Goal: Find specific page/section: Find specific page/section

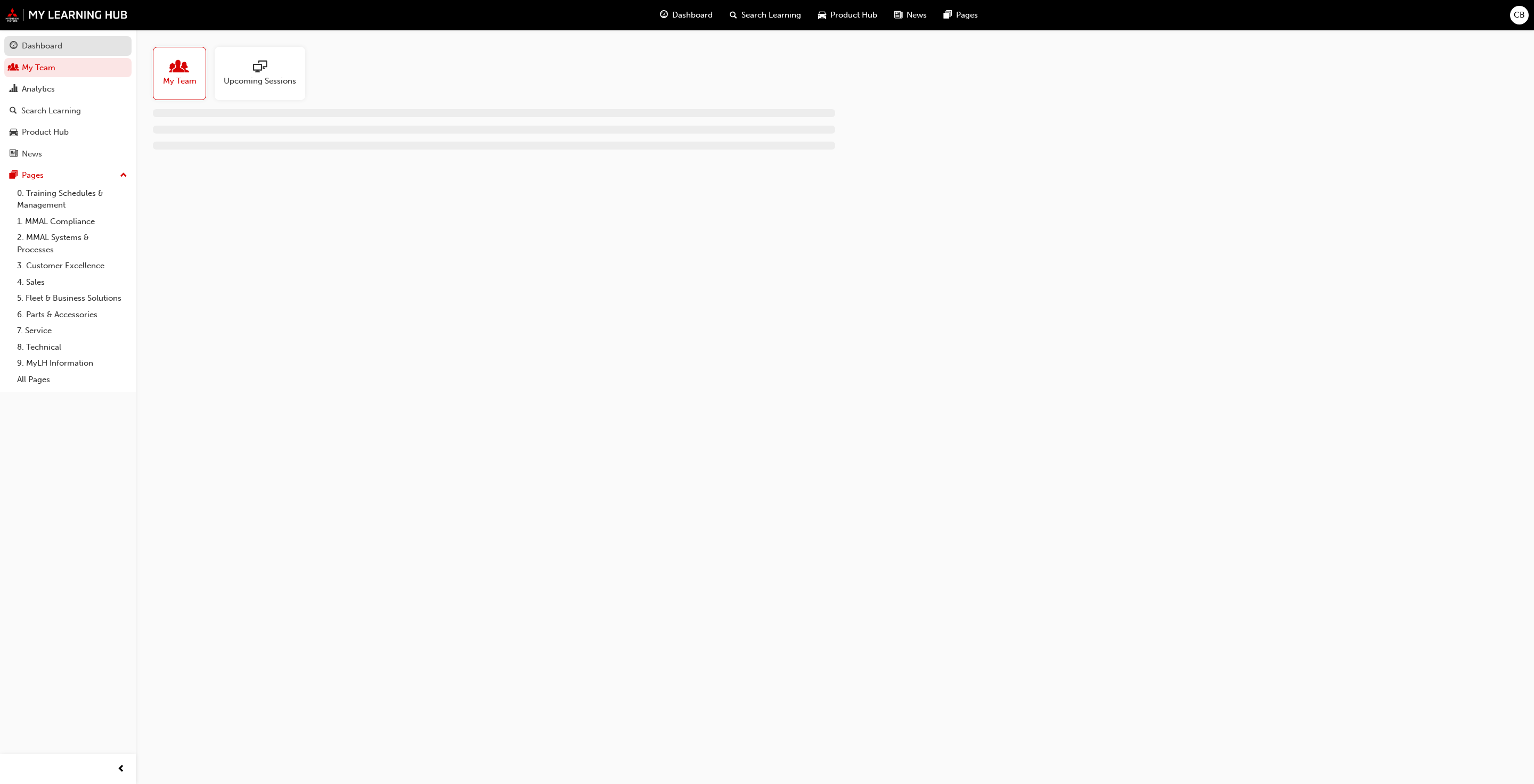
click at [67, 50] on div "Dashboard" at bounding box center [68, 45] width 117 height 14
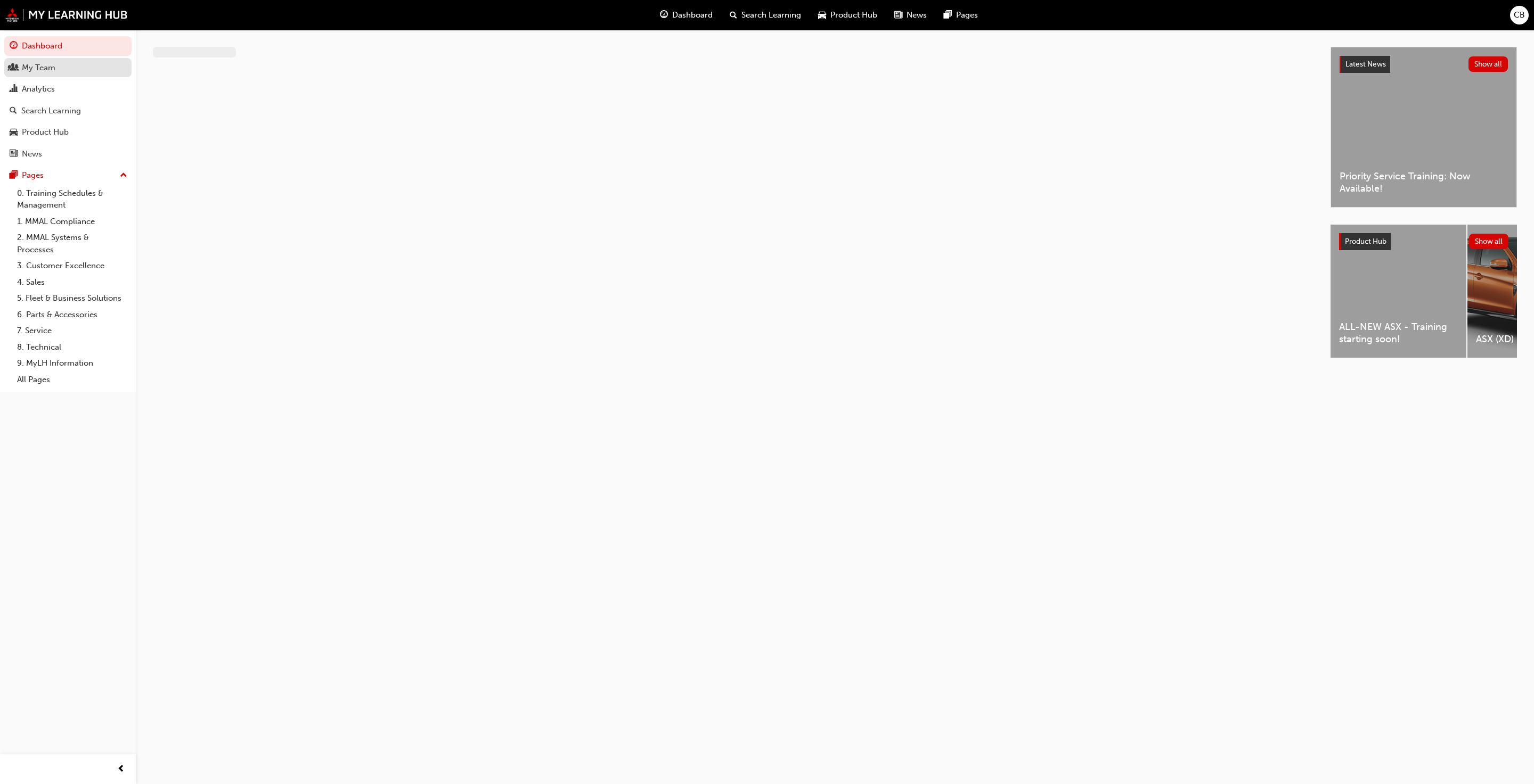
click at [66, 63] on div "My Team" at bounding box center [68, 68] width 117 height 14
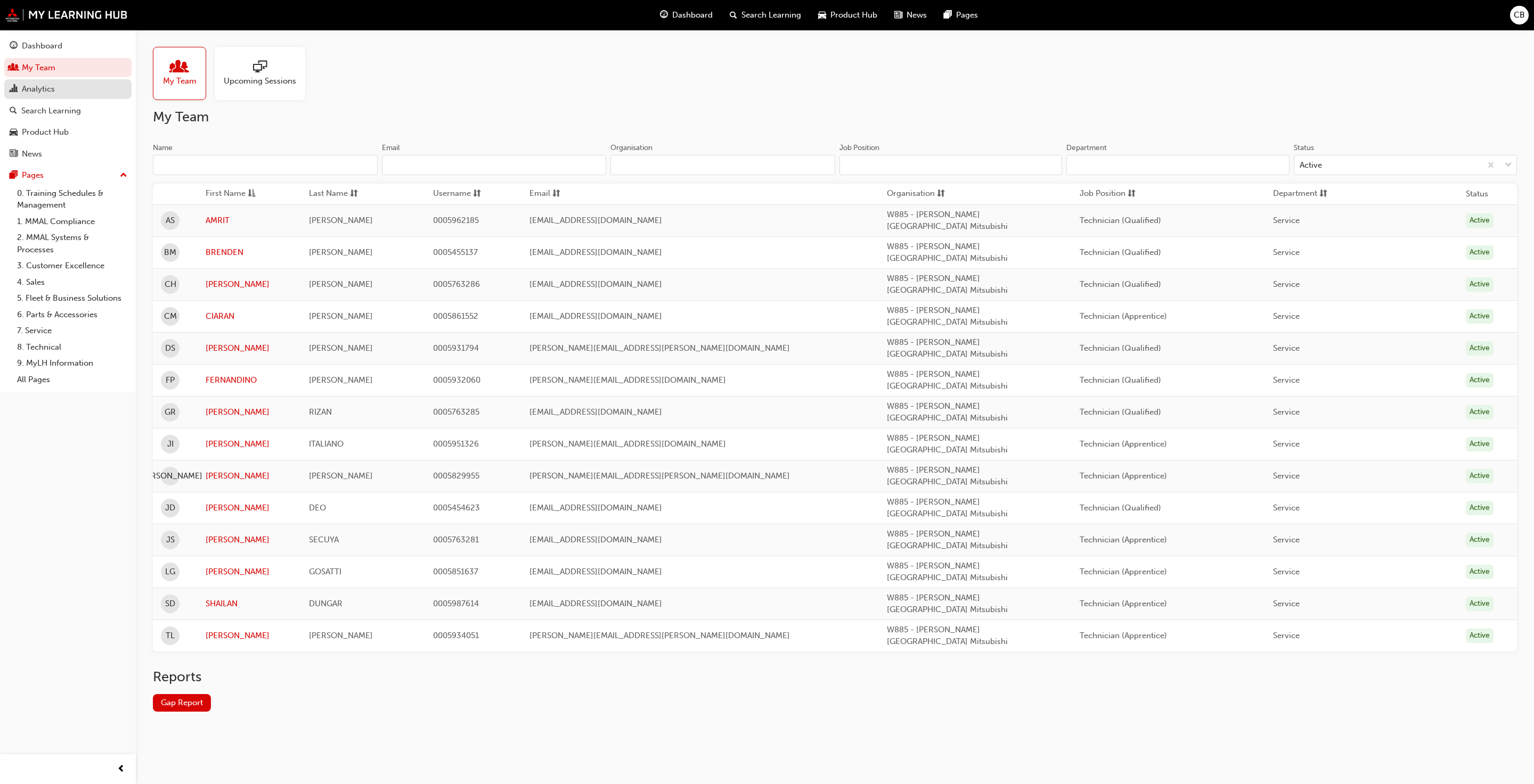
click at [66, 87] on div "Analytics" at bounding box center [68, 89] width 117 height 14
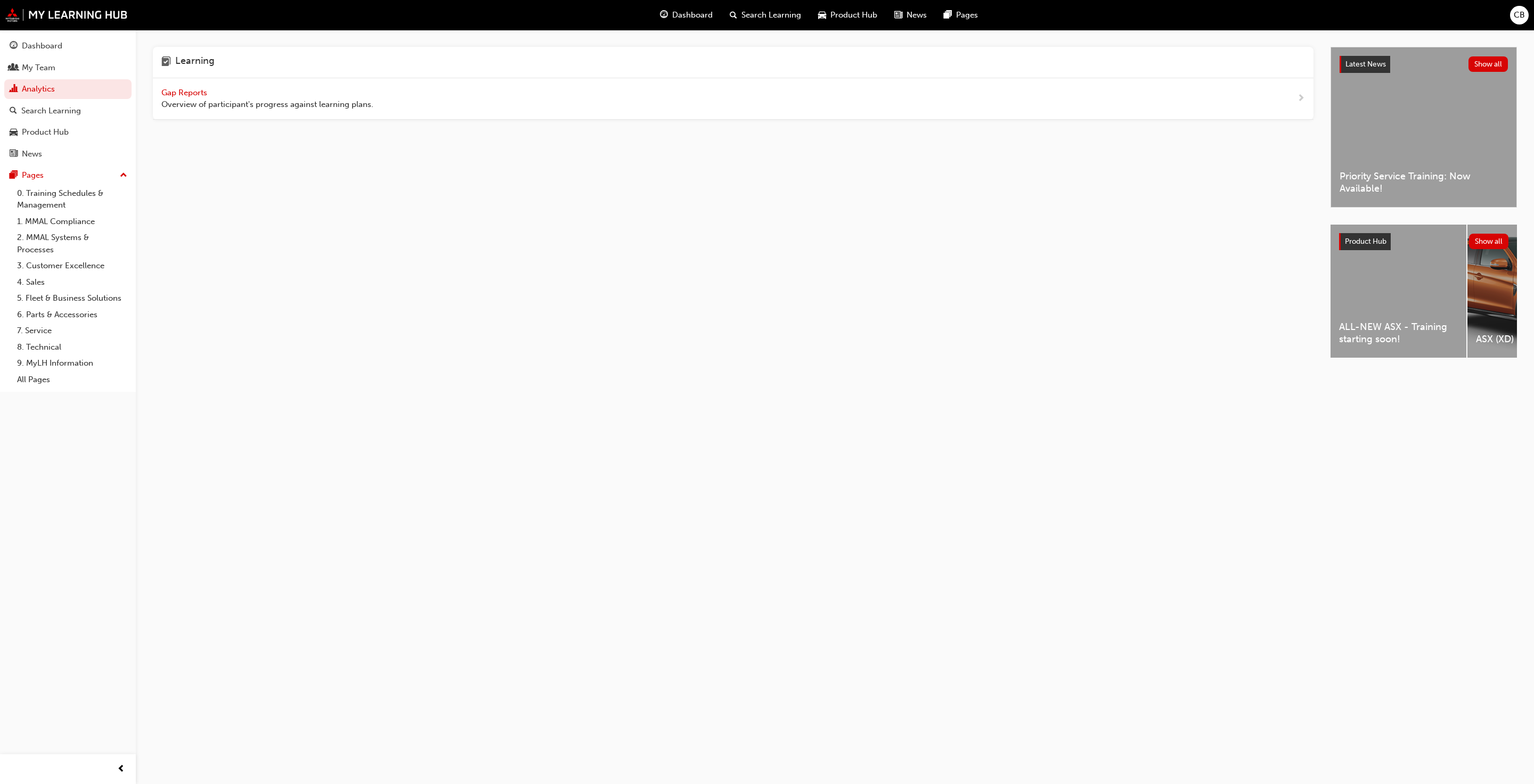
click at [214, 89] on div "Gap Reports Overview of participant's progress against learning plans." at bounding box center [267, 99] width 212 height 24
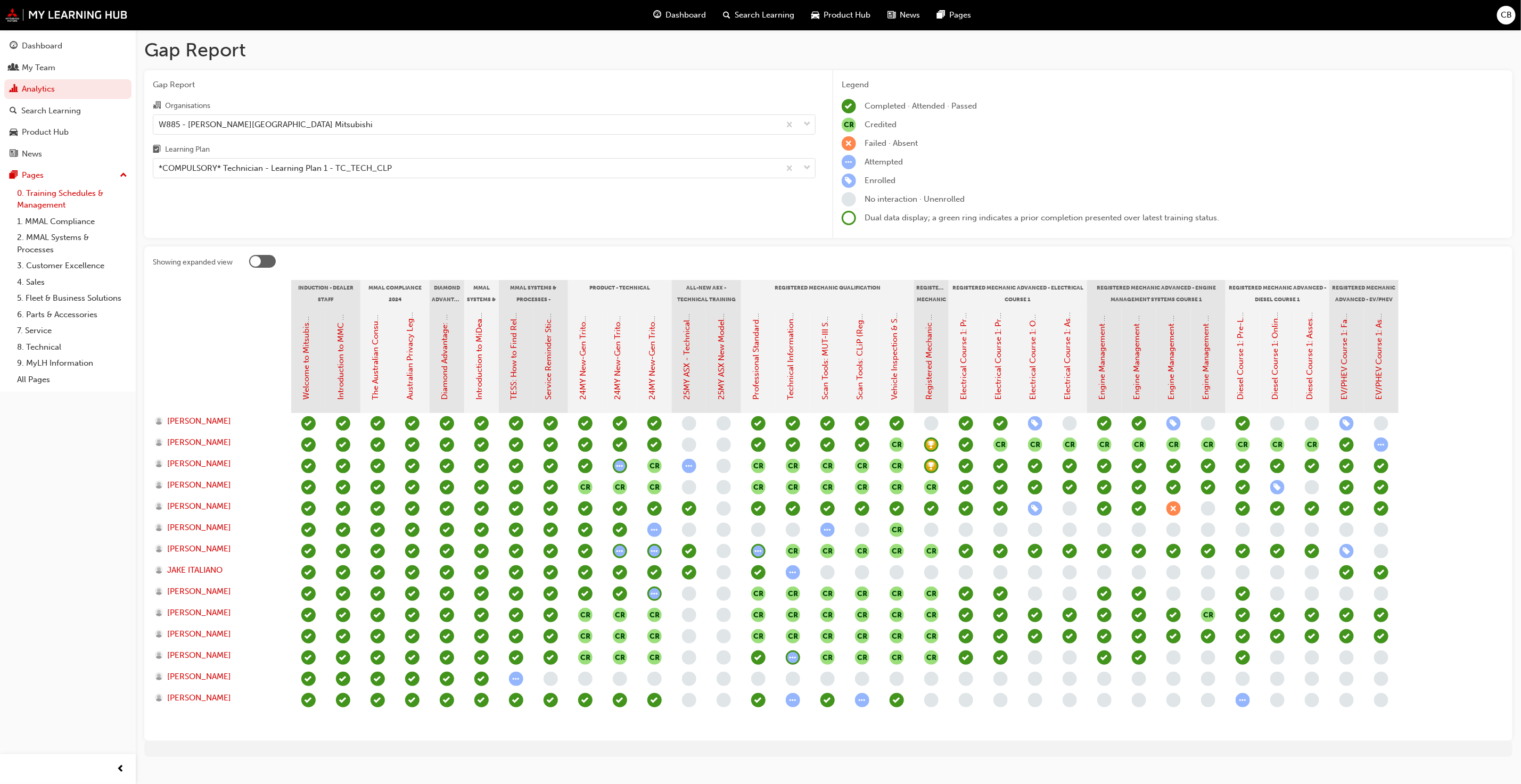
click at [33, 191] on link "0. Training Schedules & Management" at bounding box center [72, 198] width 119 height 28
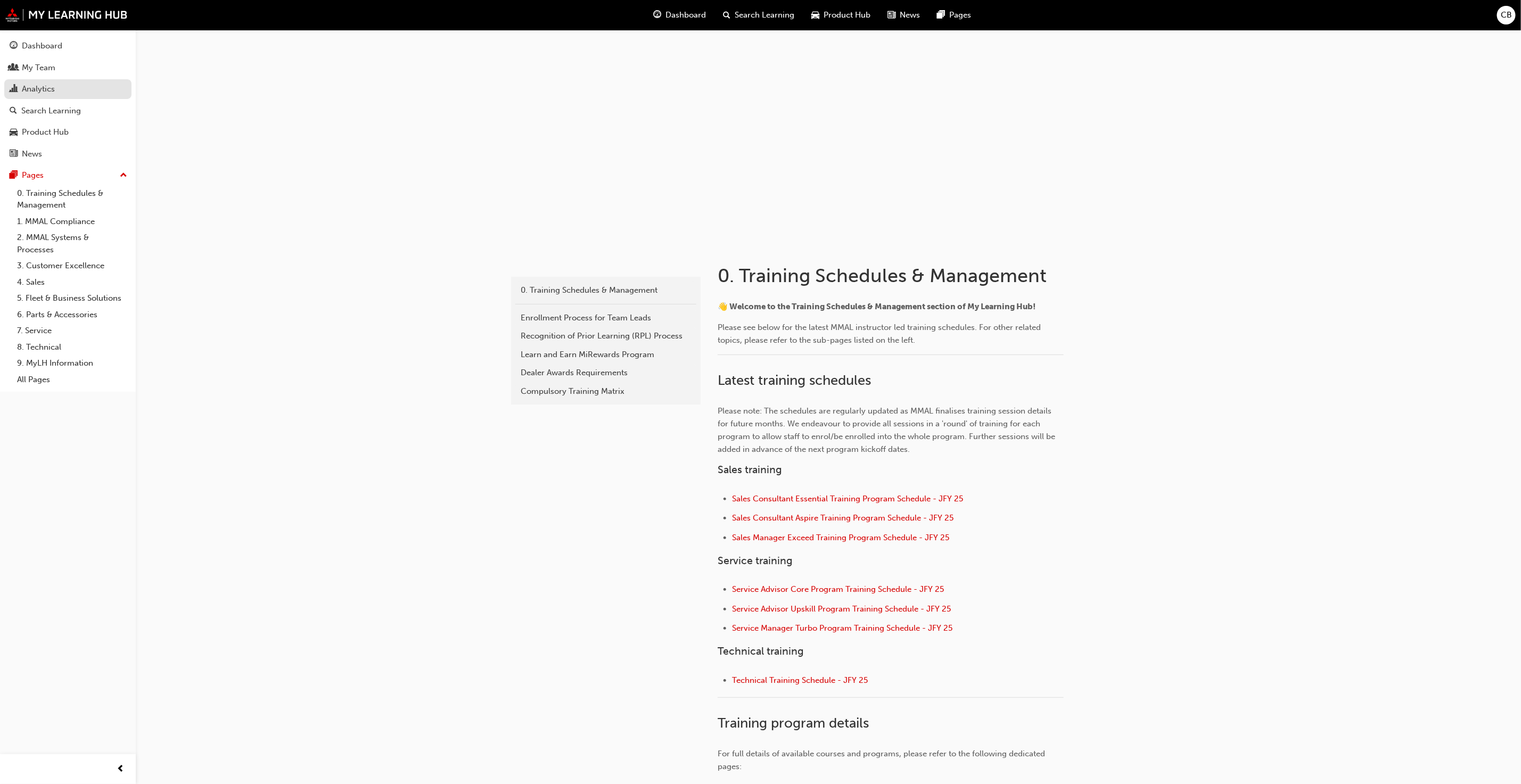
click at [53, 91] on div "Analytics" at bounding box center [38, 90] width 33 height 13
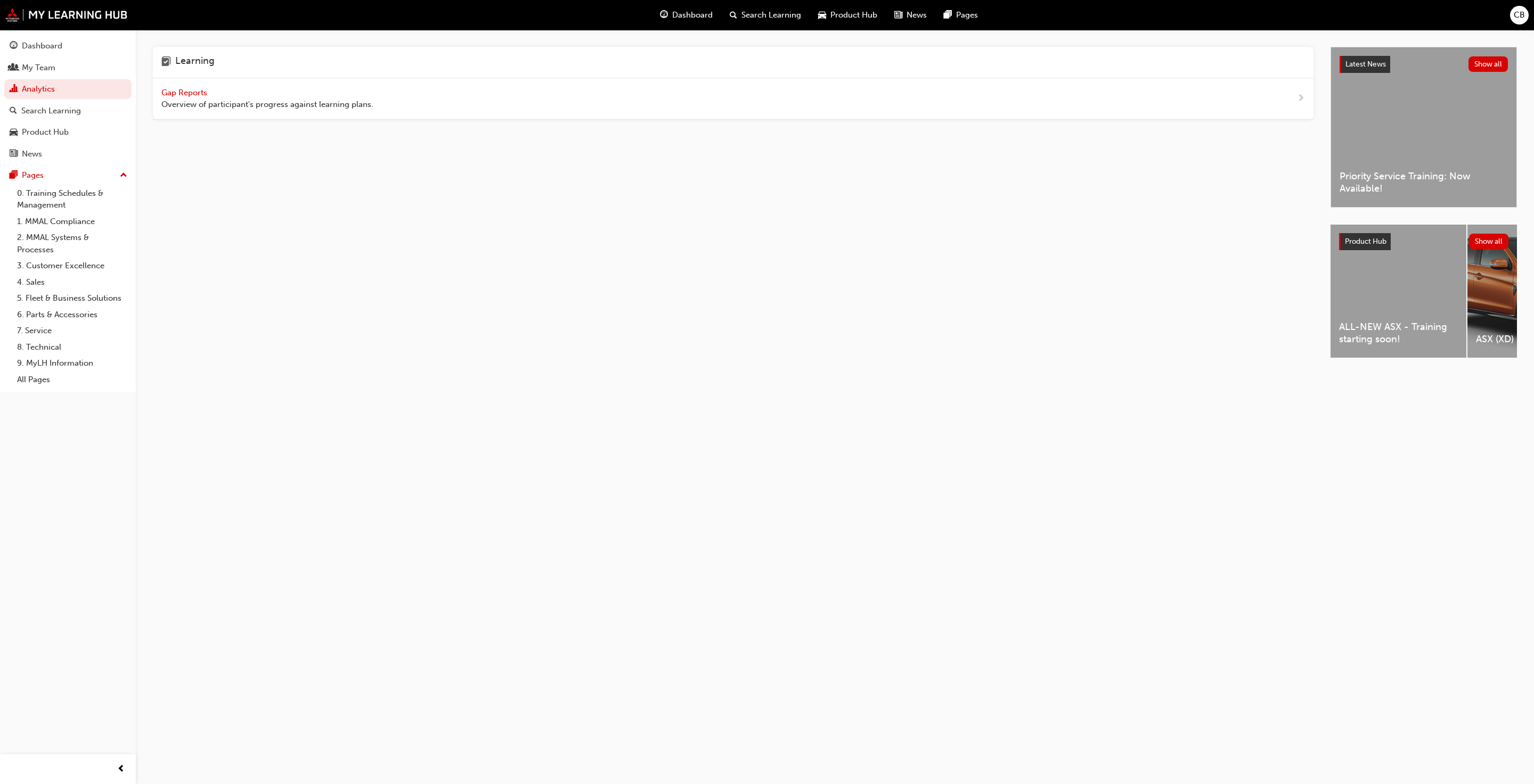
click at [189, 96] on span "Gap Reports" at bounding box center [185, 92] width 48 height 10
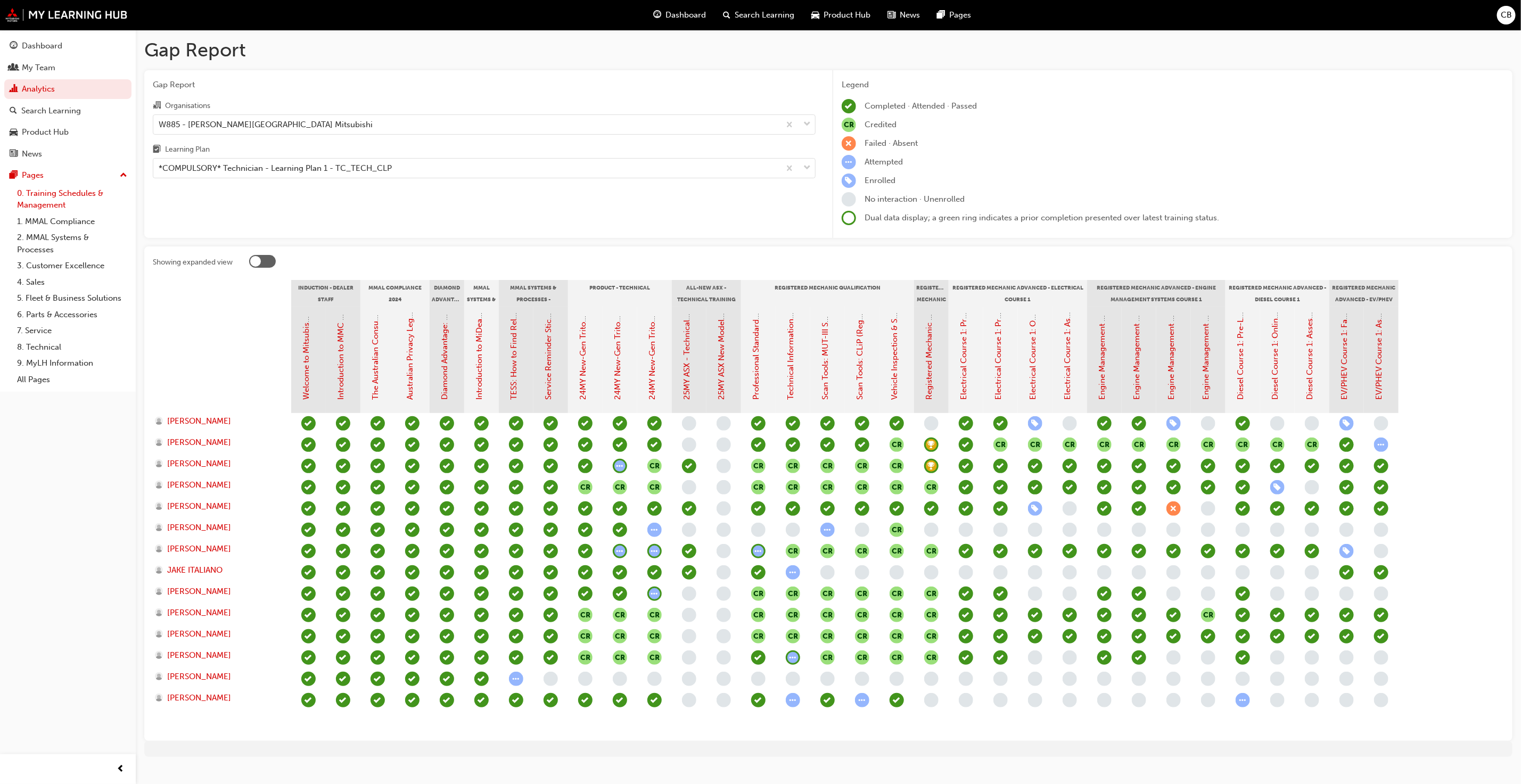
click at [56, 205] on link "0. Training Schedules & Management" at bounding box center [72, 198] width 119 height 28
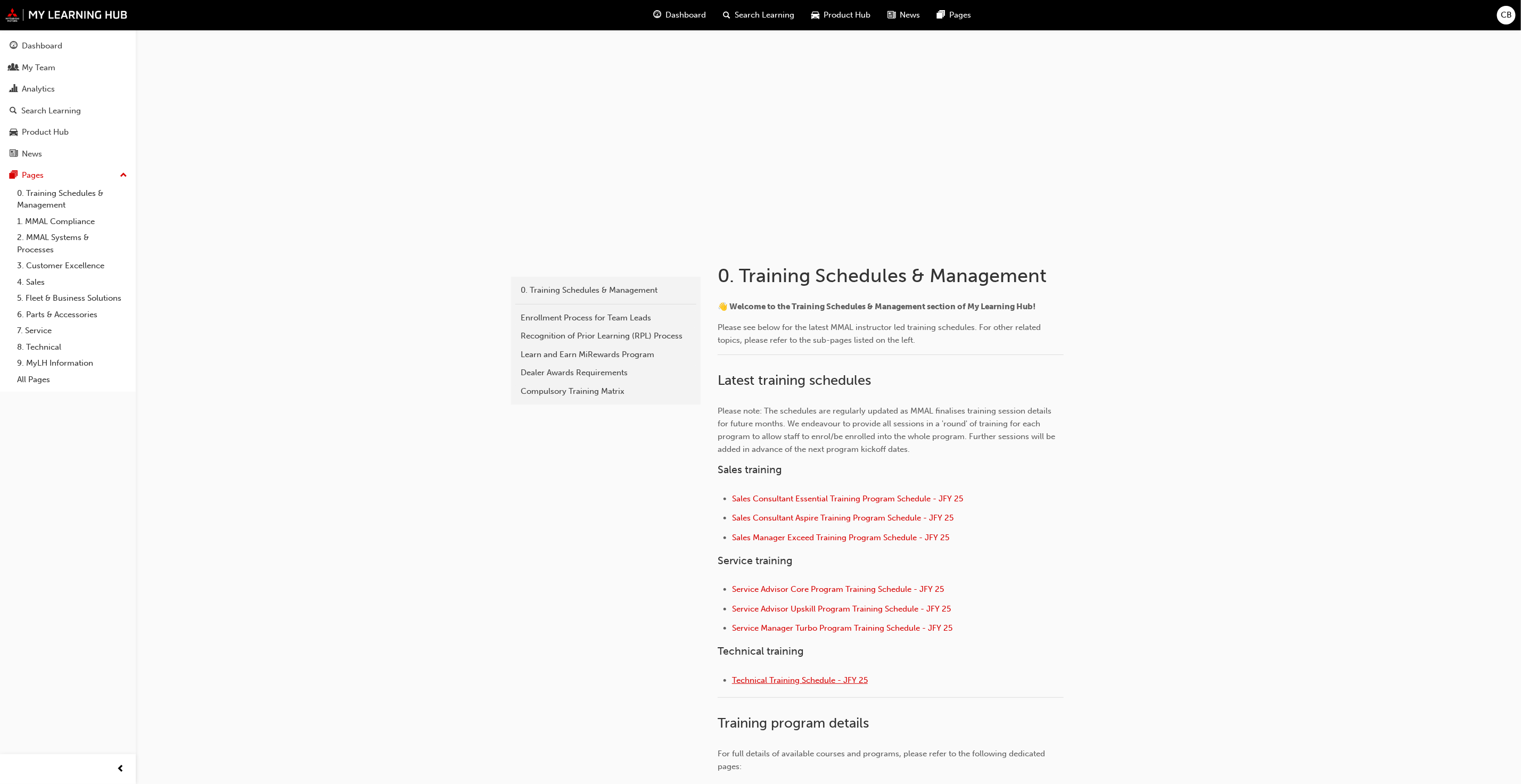
click at [815, 676] on span "Technical Training Schedule - JFY 25" at bounding box center [800, 680] width 136 height 10
